Goal: Task Accomplishment & Management: Manage account settings

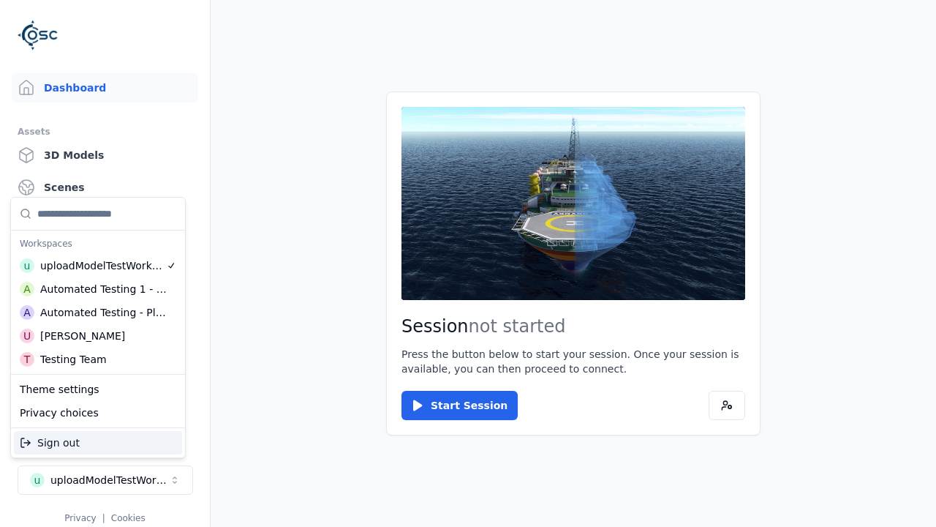
click at [98, 312] on div "Automated Testing - Playwright" at bounding box center [103, 312] width 127 height 15
click at [468, 263] on html "Support Dashboard Assets 3D Models Scenes Datasets Recordings Support Documenta…" at bounding box center [468, 263] width 936 height 527
click at [105, 219] on link "Datasets" at bounding box center [105, 219] width 186 height 29
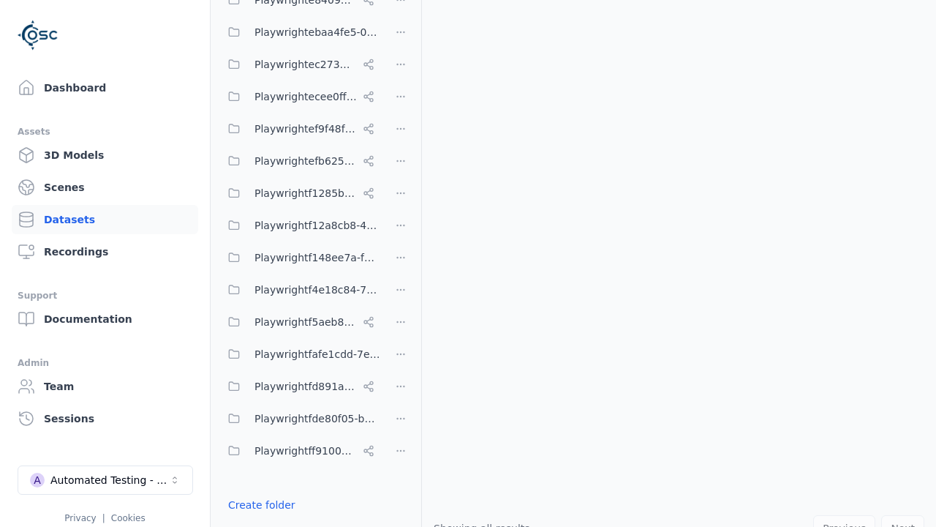
click at [257, 518] on button "Done editing" at bounding box center [260, 531] width 83 height 26
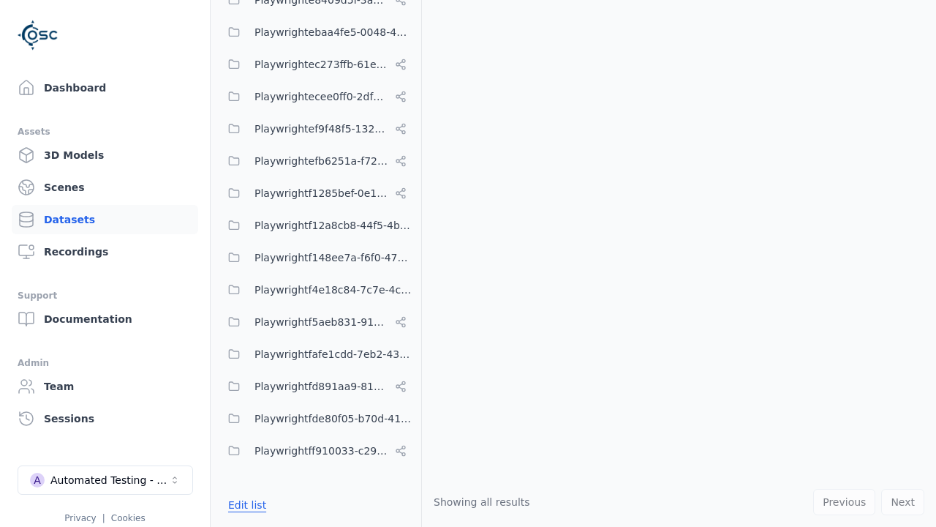
scroll to position [7885, 0]
click at [105, 219] on link "Datasets" at bounding box center [105, 219] width 186 height 29
click at [244, 505] on button "Edit list" at bounding box center [247, 504] width 56 height 26
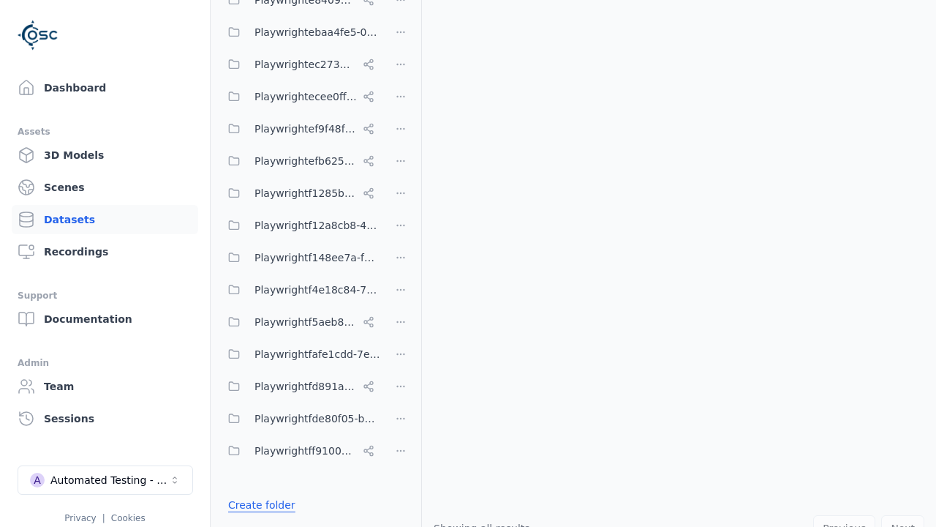
click at [257, 505] on link "Create folder" at bounding box center [261, 504] width 67 height 15
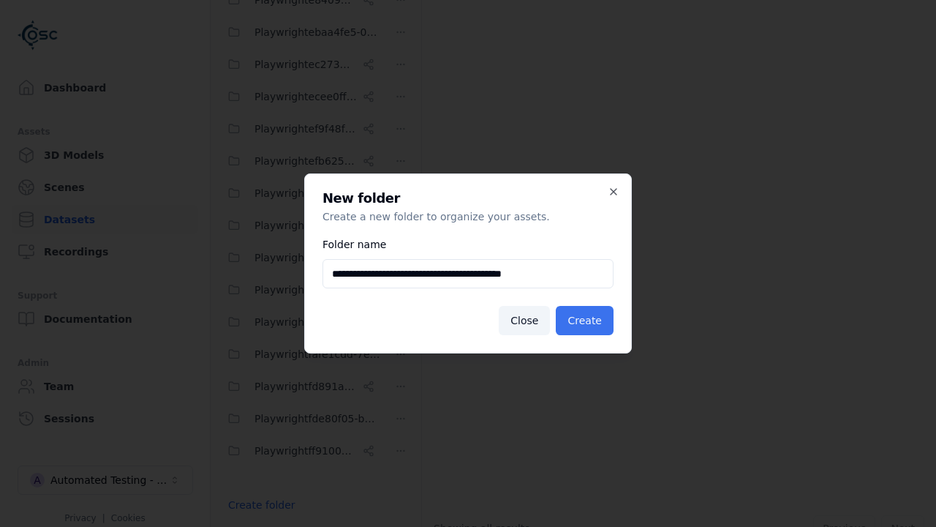
type input "**********"
click at [587, 320] on button "Create" at bounding box center [585, 320] width 58 height 29
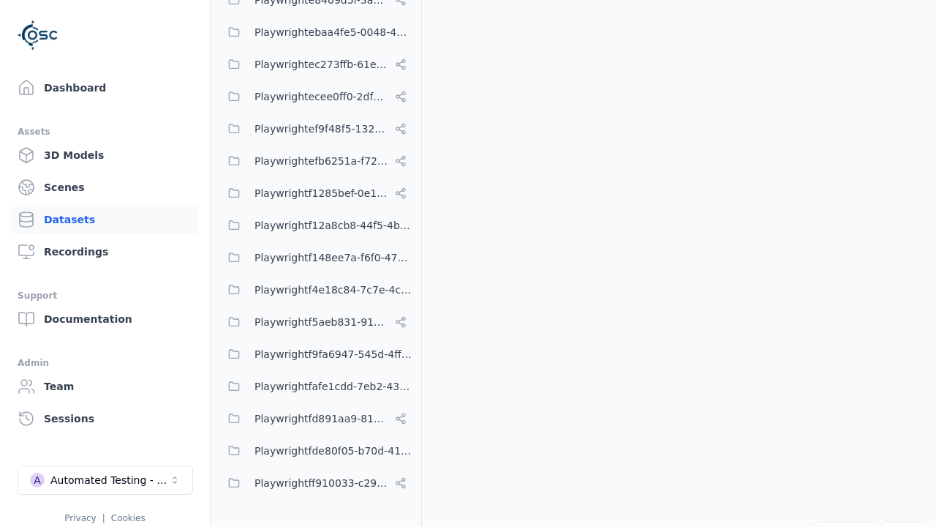
scroll to position [7917, 0]
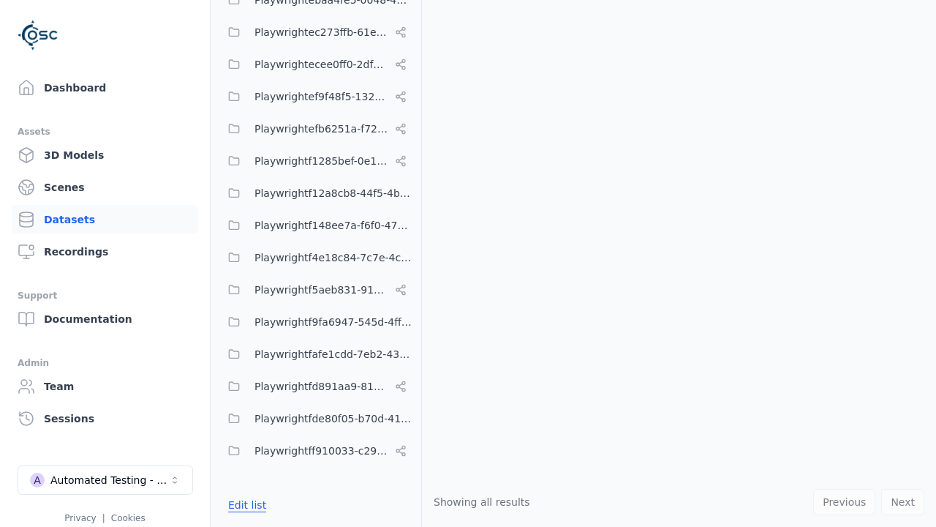
click at [244, 505] on button "Edit list" at bounding box center [247, 504] width 56 height 26
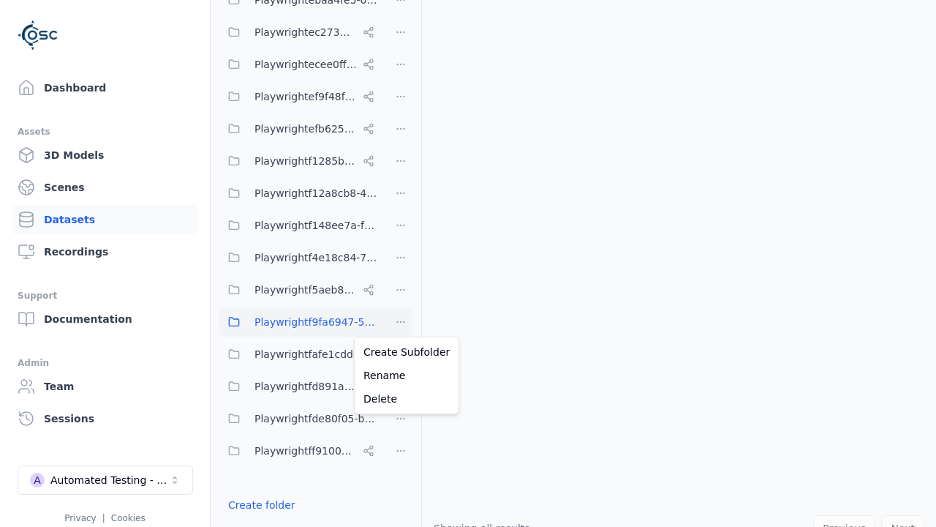
click at [401, 322] on html "Support Dashboard Assets 3D Models Scenes Datasets Recordings Support Documenta…" at bounding box center [468, 263] width 936 height 527
click at [468, 263] on html "Support Dashboard Assets 3D Models Scenes Datasets Recordings Support Documenta…" at bounding box center [468, 263] width 936 height 527
click at [257, 518] on button "Done editing" at bounding box center [260, 531] width 83 height 26
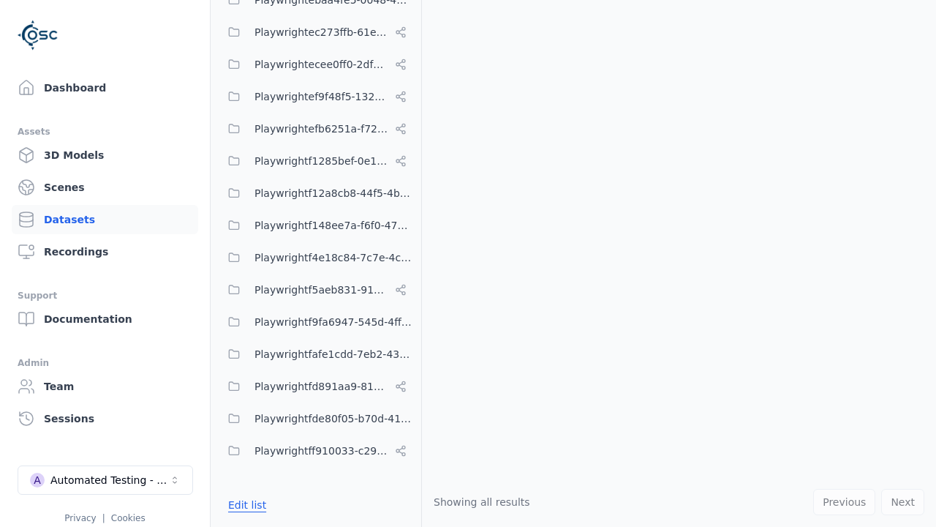
click at [244, 505] on button "Edit list" at bounding box center [247, 504] width 56 height 26
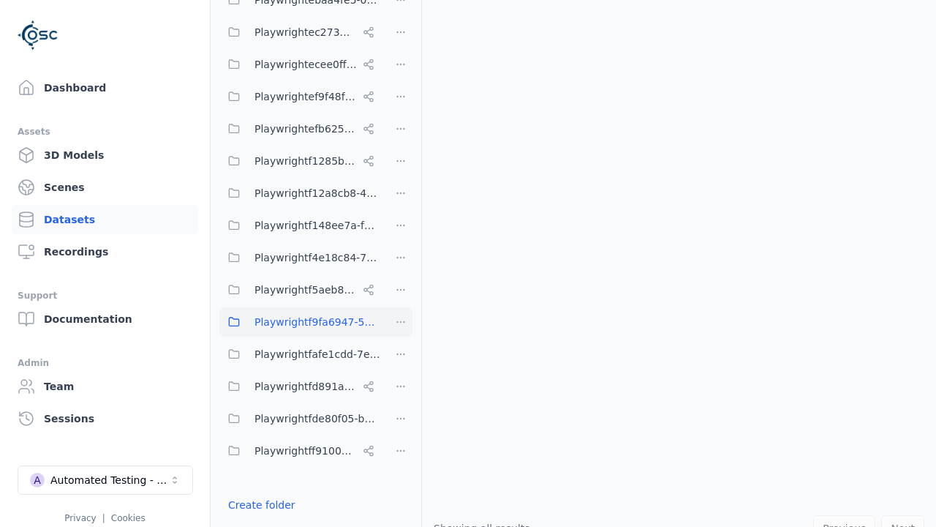
click at [401, 322] on html "Support Dashboard Assets 3D Models Scenes Datasets Recordings Support Documenta…" at bounding box center [468, 263] width 936 height 527
click at [401, 399] on div "Delete" at bounding box center [407, 398] width 98 height 23
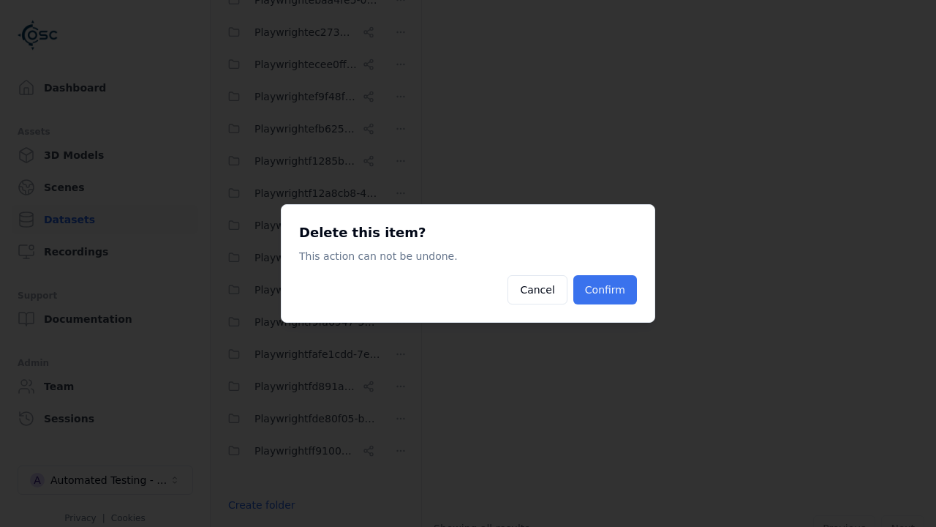
click at [607, 290] on button "Confirm" at bounding box center [605, 289] width 64 height 29
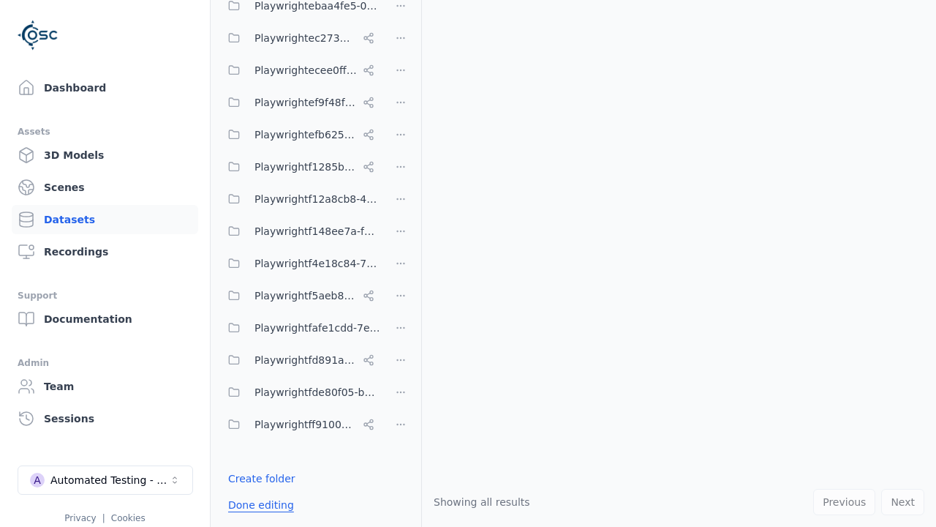
click at [257, 505] on button "Done editing" at bounding box center [260, 504] width 83 height 26
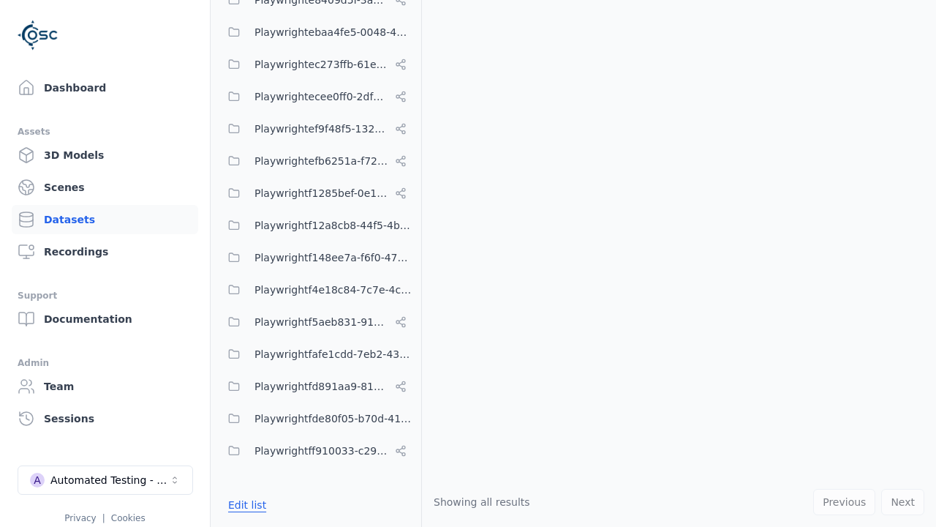
scroll to position [7885, 0]
